Goal: Task Accomplishment & Management: Manage account settings

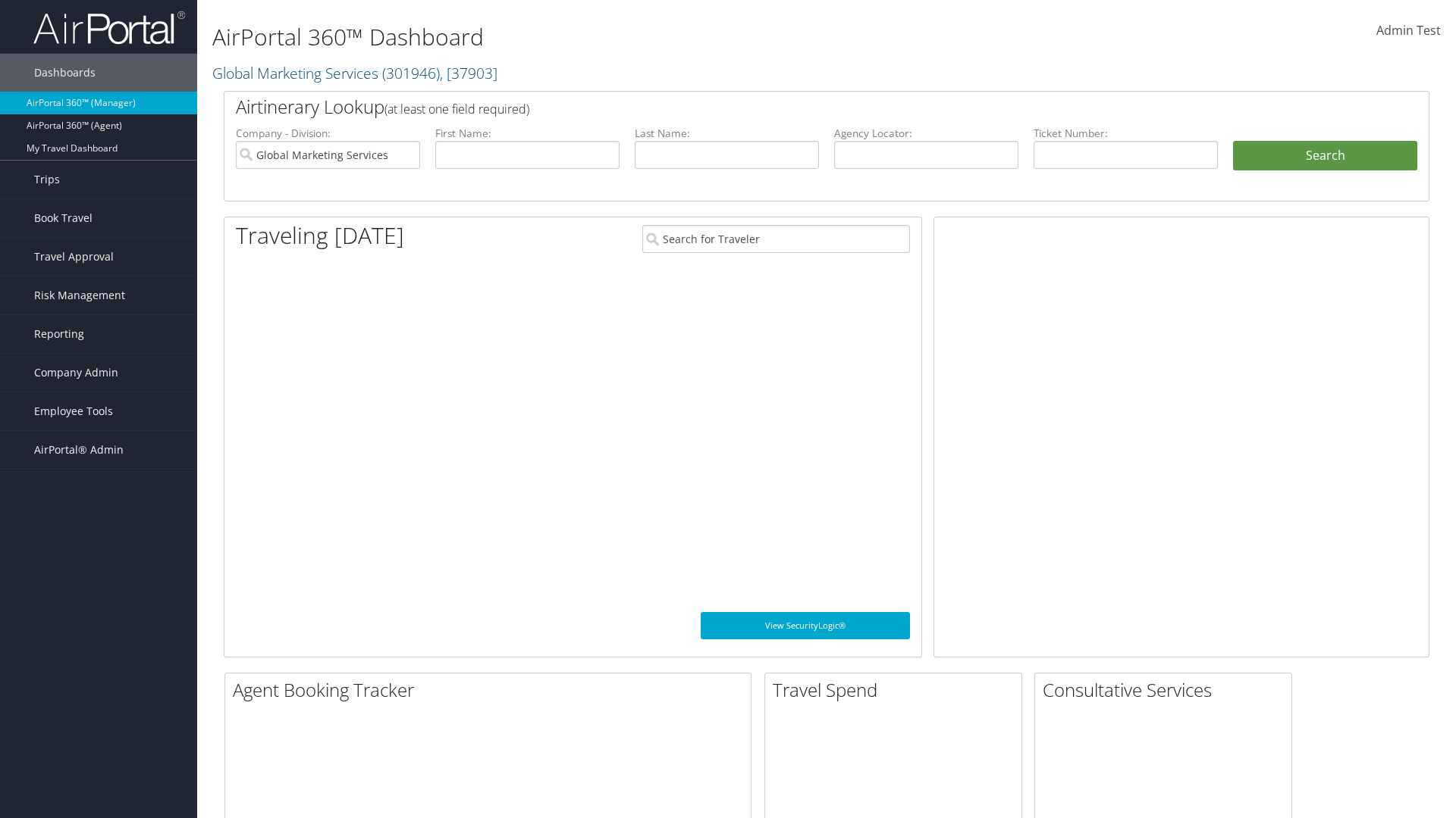
click at [99, 373] on span "Company Admin" at bounding box center [76, 373] width 84 height 38
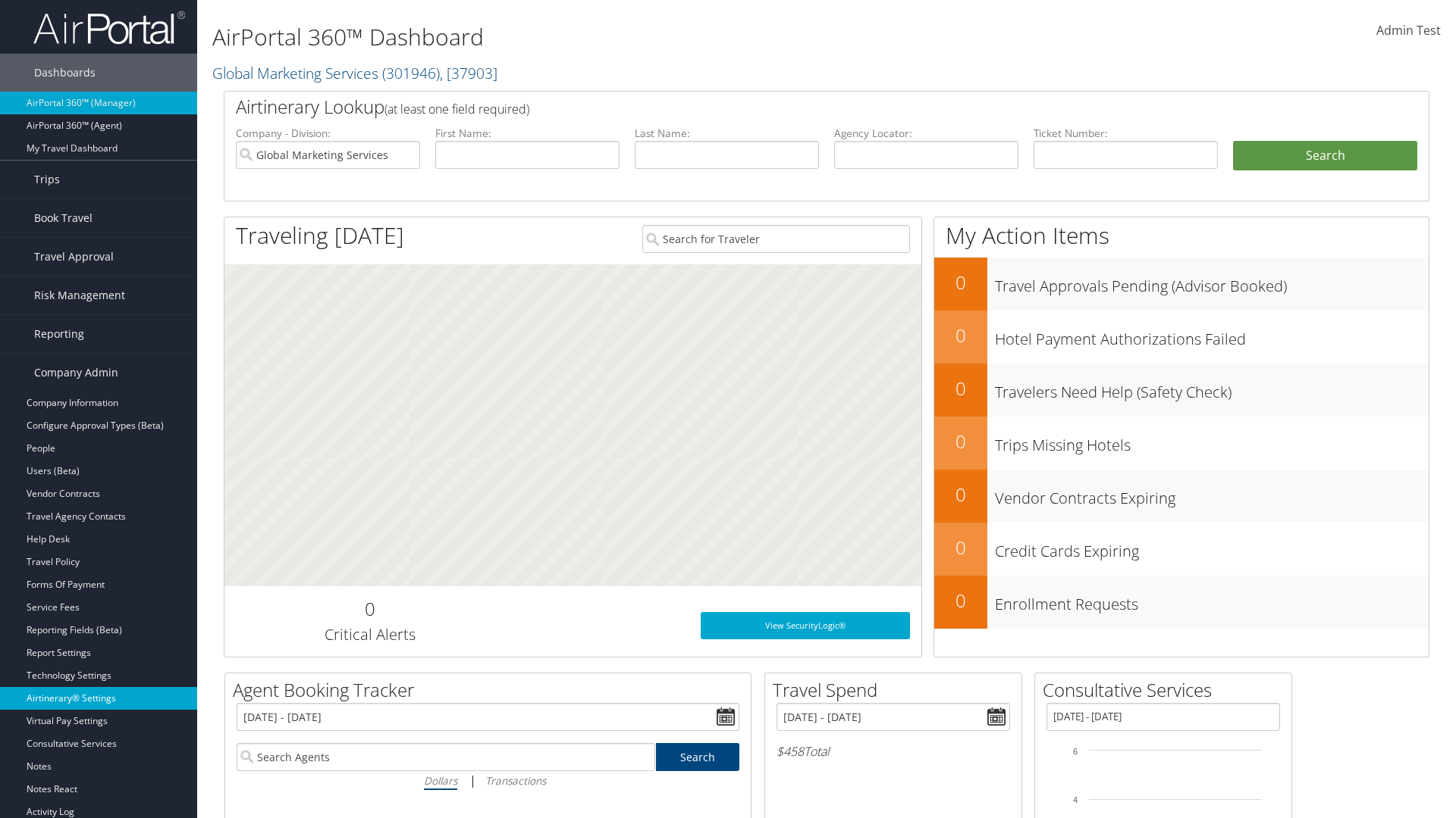
click at [99, 699] on link "Airtinerary® Settings" at bounding box center [98, 699] width 197 height 23
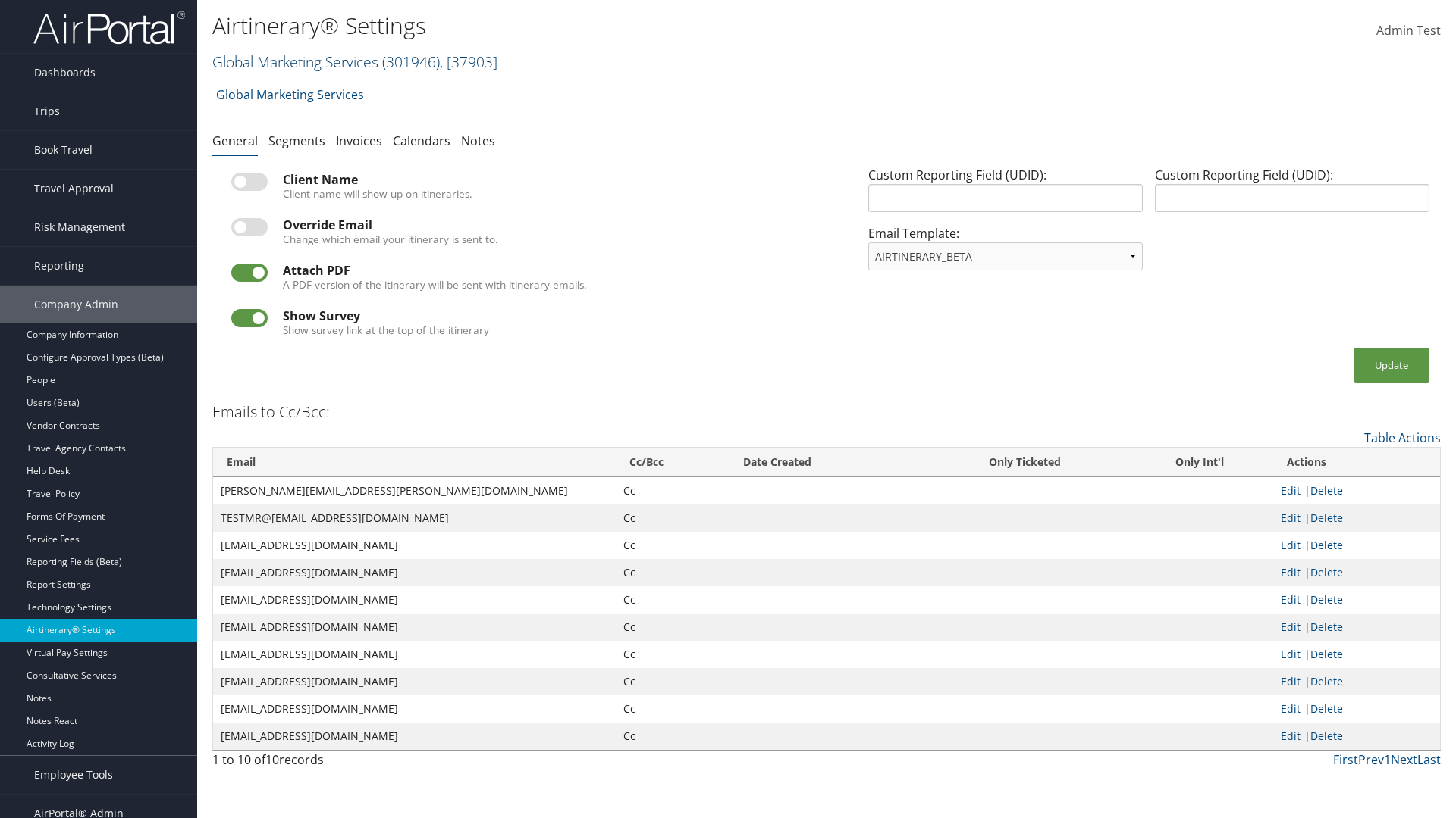
click at [293, 61] on link "Global Marketing Services ( 301946 ) , [ 37903 ]" at bounding box center [354, 61] width 285 height 20
click at [0, 0] on input "search" at bounding box center [0, 0] width 0 height 0
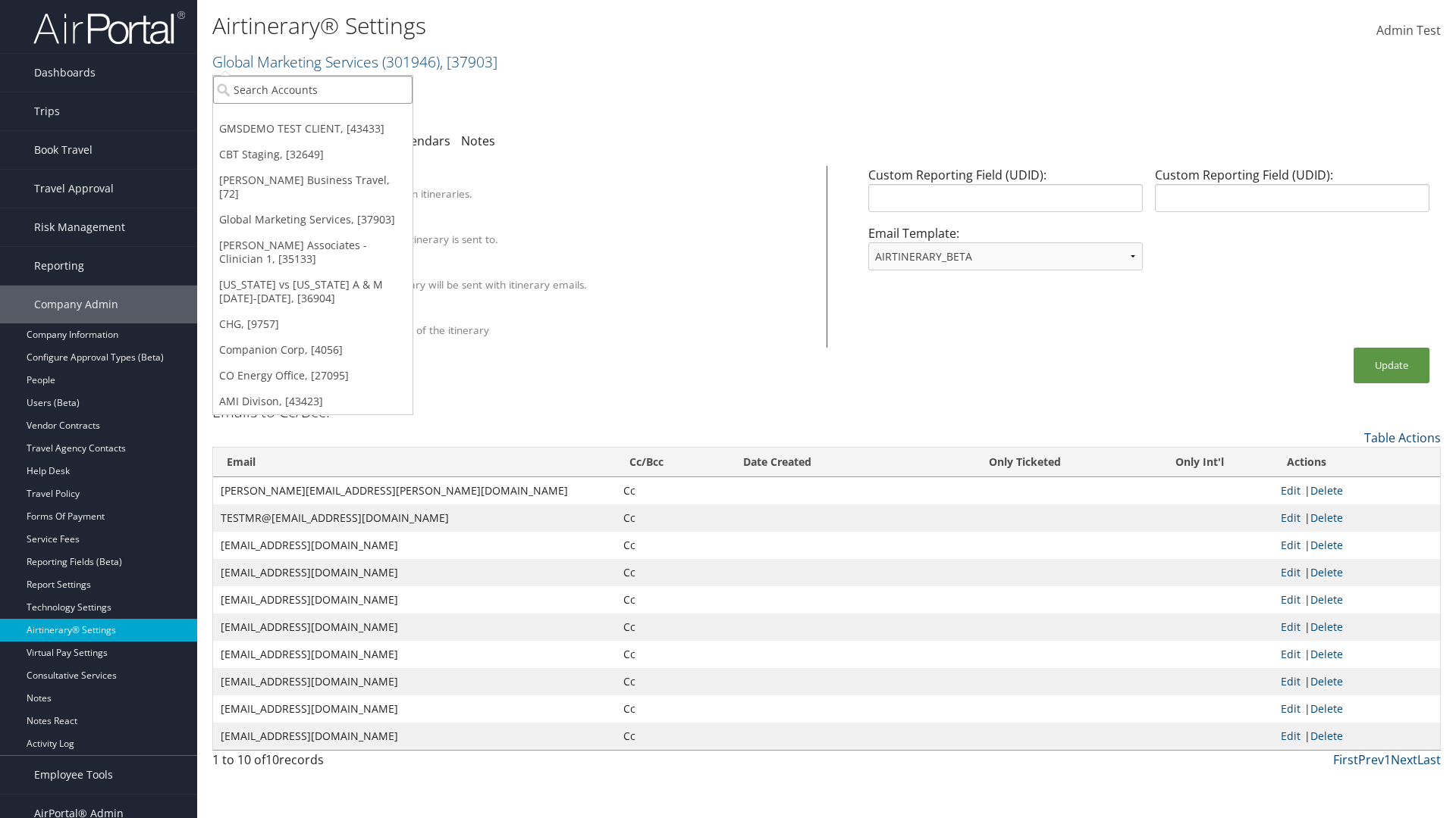
type input "Global Marketing Services"
click at [327, 117] on div "Global Marketing Services (301946), [37903]" at bounding box center [327, 117] width 244 height 13
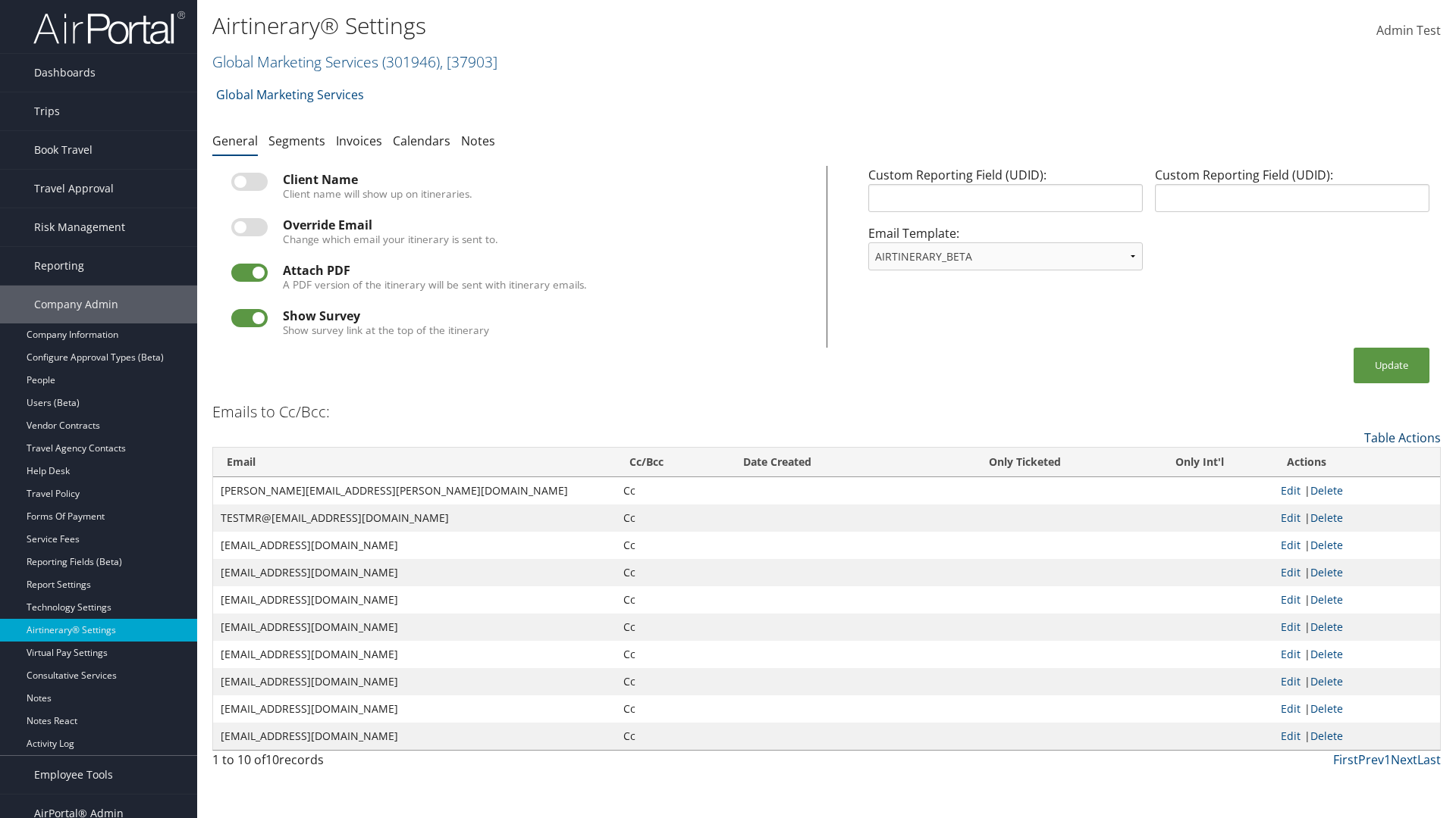
click at [1402, 437] on link "Table Actions" at bounding box center [1403, 438] width 77 height 17
click at [1339, 461] on link "Add New Cc Email" at bounding box center [1340, 461] width 199 height 26
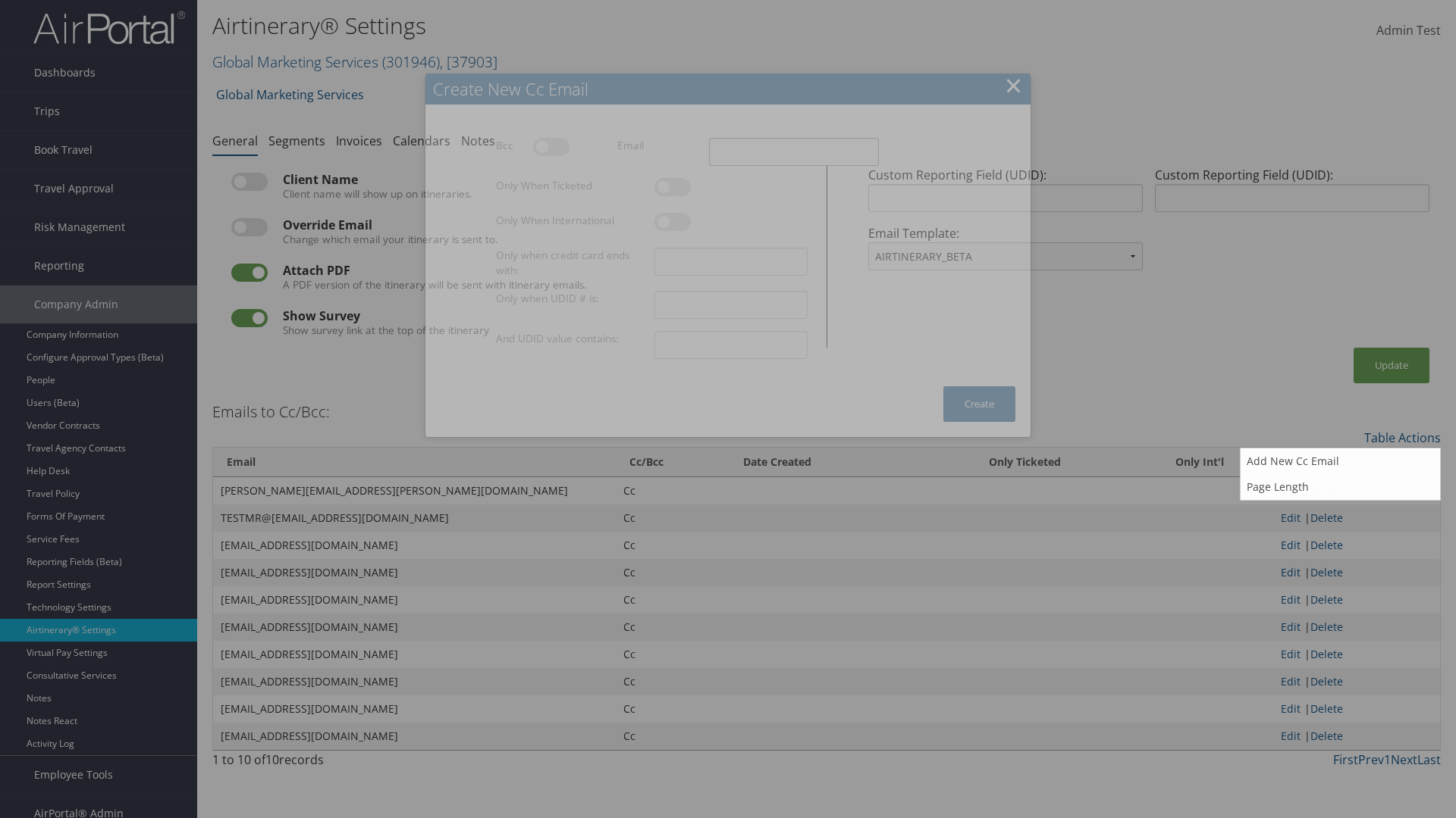
click at [793, 151] on input "Email" at bounding box center [793, 151] width 170 height 28
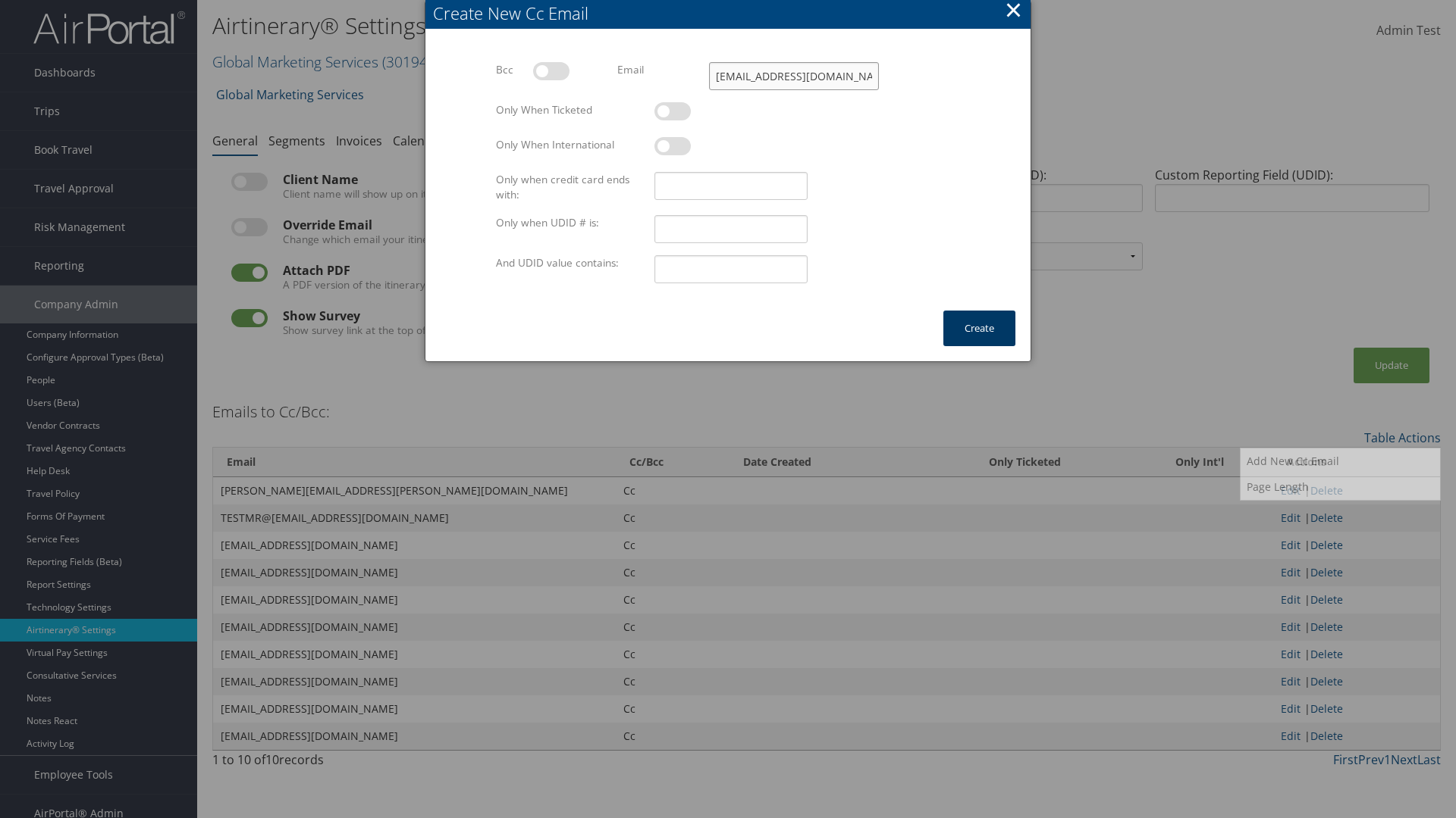
type input "test@test.com"
click at [979, 328] on button "Create" at bounding box center [979, 328] width 72 height 36
